Goal: Navigation & Orientation: Go to known website

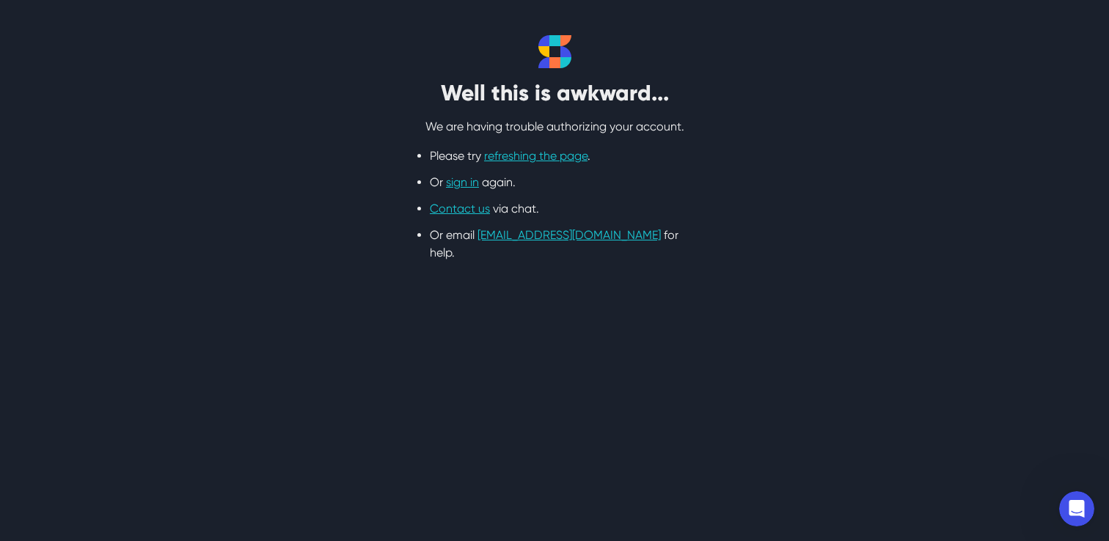
click at [792, 182] on div "Well this is awkward... We are having trouble authorizing your account. Please …" at bounding box center [554, 148] width 939 height 227
click at [522, 161] on link "refreshing the page" at bounding box center [535, 156] width 103 height 14
click at [467, 185] on link "sign in" at bounding box center [462, 182] width 33 height 14
click at [463, 185] on link "sign in" at bounding box center [462, 182] width 33 height 14
click at [463, 187] on link "sign in" at bounding box center [462, 182] width 33 height 14
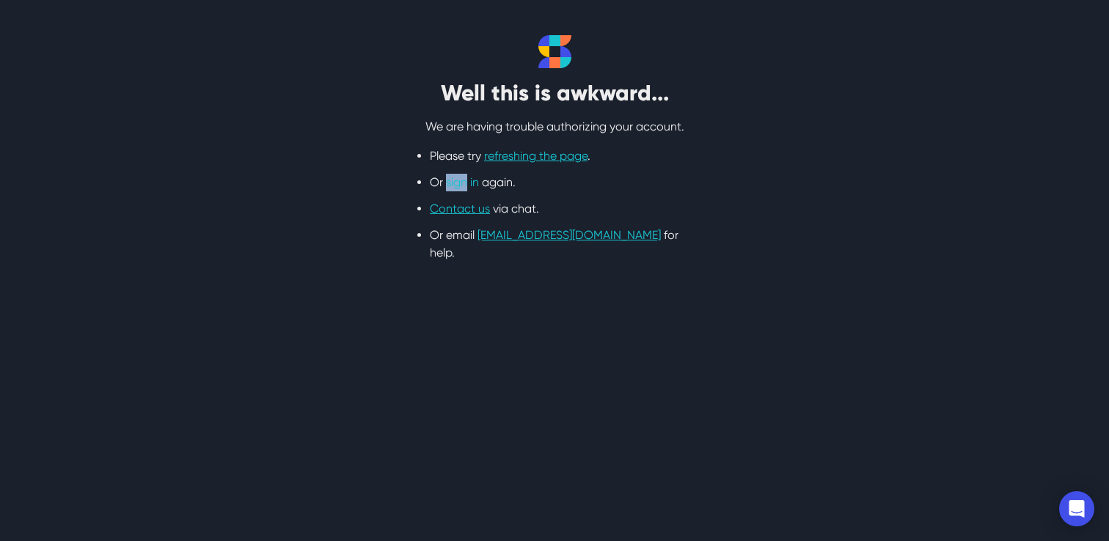
click at [463, 187] on link "sign in" at bounding box center [462, 182] width 33 height 14
click at [652, 215] on li "Contact us via chat." at bounding box center [554, 209] width 249 height 18
